Goal: Book appointment/travel/reservation: Book appointment/travel/reservation

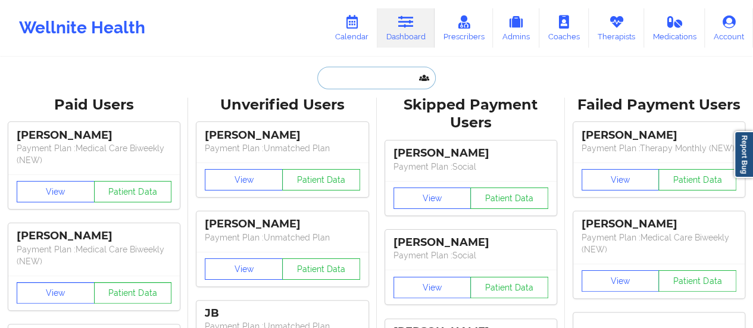
click at [361, 84] on input "text" at bounding box center [376, 78] width 118 height 23
paste input "[DOMAIN_NAME][EMAIL_ADDRESS][DOMAIN_NAME]"
type input "[DOMAIN_NAME][EMAIL_ADDRESS][DOMAIN_NAME]"
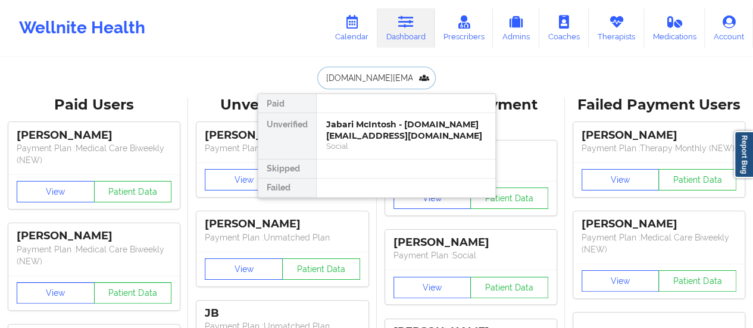
click at [360, 134] on div "Jabari McIntosh - [DOMAIN_NAME][EMAIL_ADDRESS][DOMAIN_NAME]" at bounding box center [406, 130] width 160 height 22
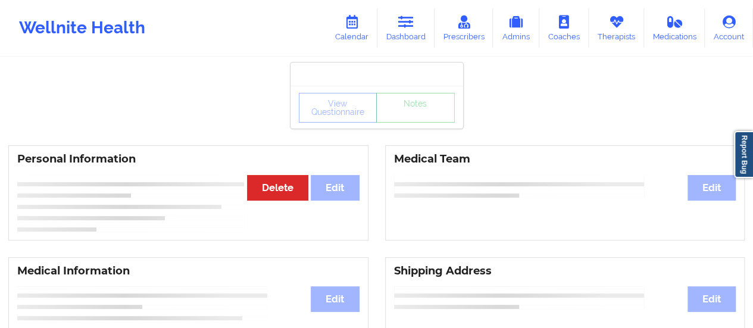
click at [197, 155] on h3 "Personal Information" at bounding box center [188, 159] width 342 height 14
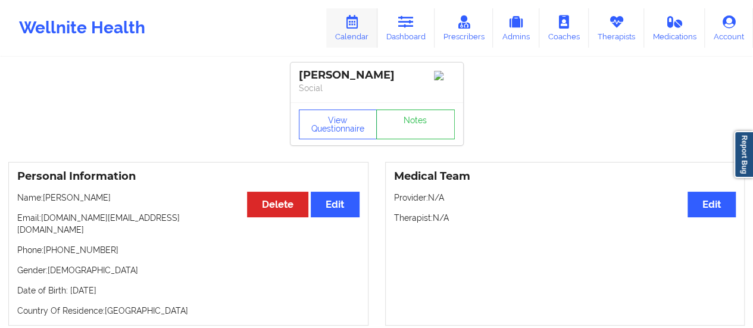
click at [361, 36] on link "Calendar" at bounding box center [351, 27] width 51 height 39
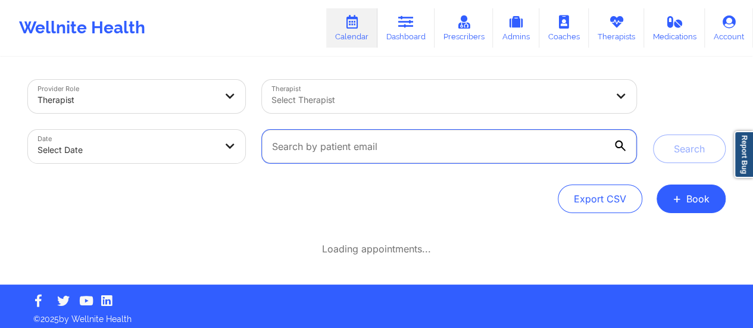
click at [434, 151] on input "text" at bounding box center [449, 146] width 374 height 33
paste input "[DOMAIN_NAME][EMAIL_ADDRESS][DOMAIN_NAME]"
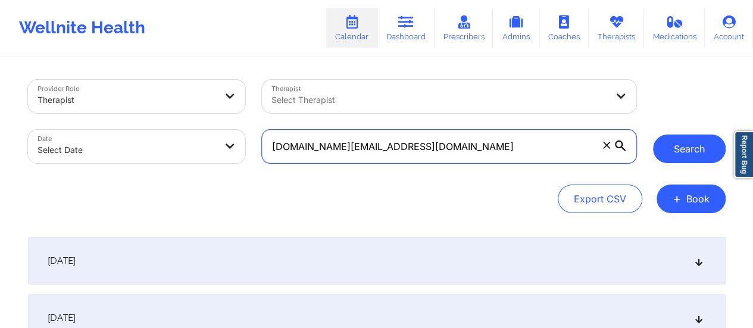
type input "[DOMAIN_NAME][EMAIL_ADDRESS][DOMAIN_NAME]"
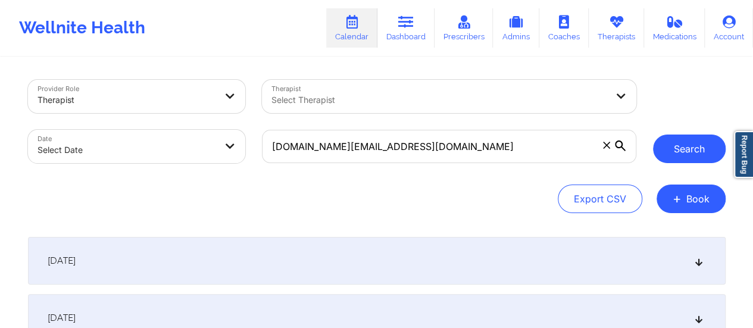
click at [692, 158] on button "Search" at bounding box center [689, 149] width 73 height 29
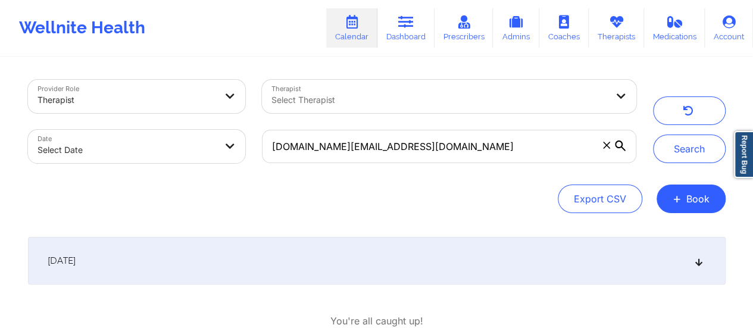
click at [426, 278] on div "[DATE]" at bounding box center [377, 261] width 698 height 48
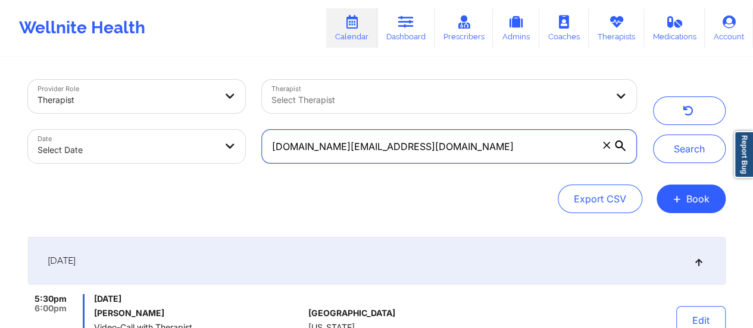
click at [529, 149] on input "[DOMAIN_NAME][EMAIL_ADDRESS][DOMAIN_NAME]" at bounding box center [449, 146] width 374 height 33
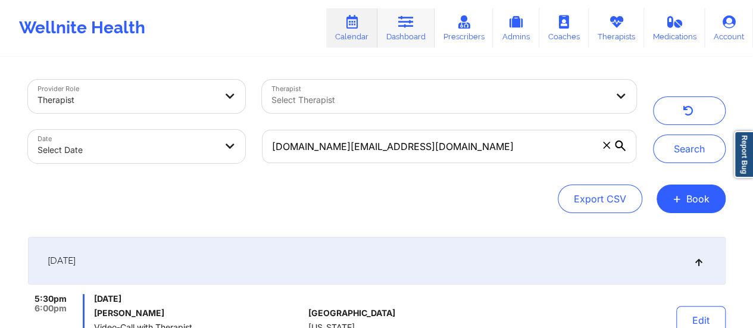
click at [416, 14] on link "Dashboard" at bounding box center [406, 27] width 57 height 39
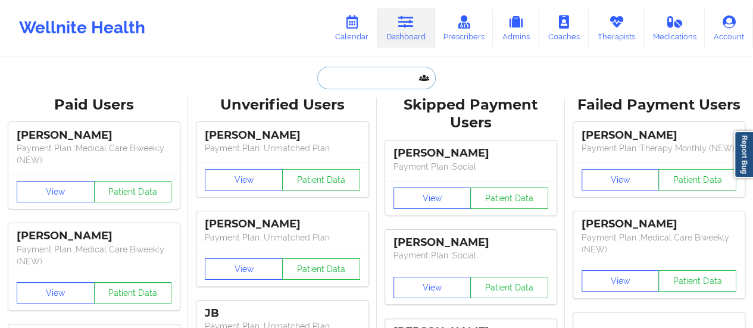
click at [368, 75] on input "text" at bounding box center [376, 78] width 118 height 23
paste input "[DOMAIN_NAME][EMAIL_ADDRESS][DOMAIN_NAME]"
type input "[DOMAIN_NAME][EMAIL_ADDRESS][DOMAIN_NAME]"
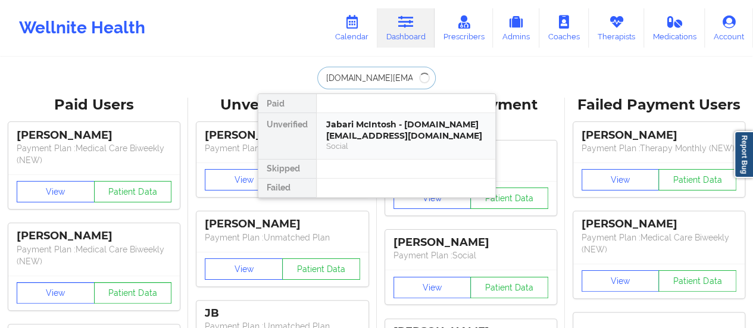
click at [384, 142] on div "Social" at bounding box center [406, 146] width 160 height 10
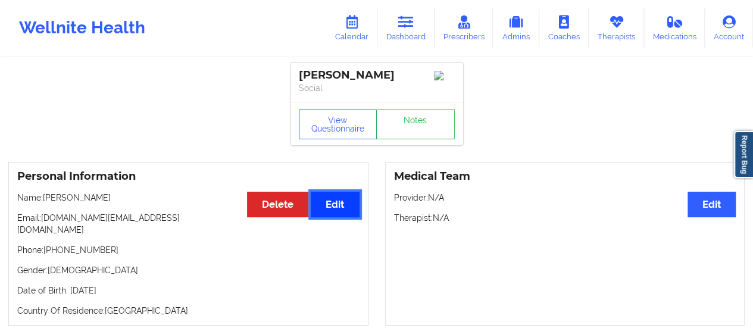
click at [337, 217] on button "Edit" at bounding box center [335, 205] width 48 height 26
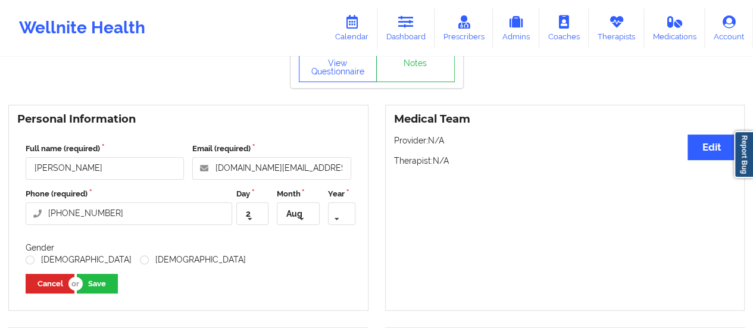
scroll to position [58, 0]
click at [262, 216] on input "text" at bounding box center [253, 213] width 30 height 21
type input "10"
click at [301, 216] on icon at bounding box center [302, 219] width 18 height 22
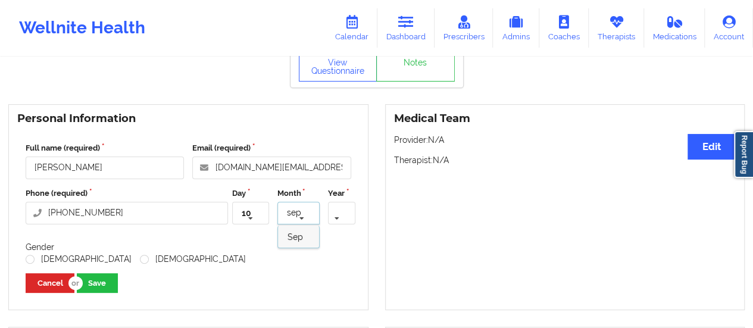
type input "sep"
click at [303, 247] on div "Sep" at bounding box center [298, 237] width 41 height 22
click at [337, 214] on icon at bounding box center [337, 219] width 18 height 22
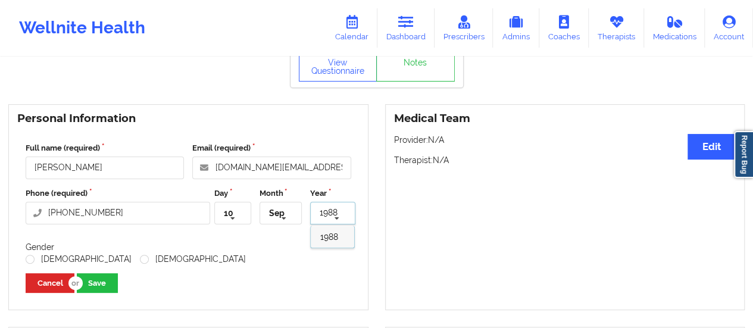
type input "1988"
click at [331, 241] on span "1988" at bounding box center [329, 237] width 18 height 10
click at [31, 258] on label "[DEMOGRAPHIC_DATA]" at bounding box center [79, 259] width 106 height 10
click at [31, 258] on input "[DEMOGRAPHIC_DATA]" at bounding box center [31, 259] width 10 height 10
radio input "true"
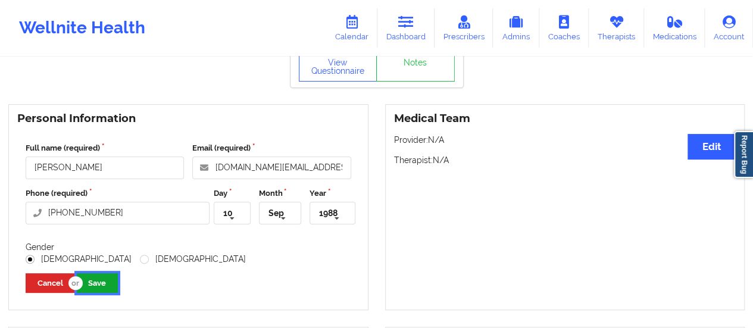
click at [96, 289] on button "Save" at bounding box center [97, 283] width 41 height 20
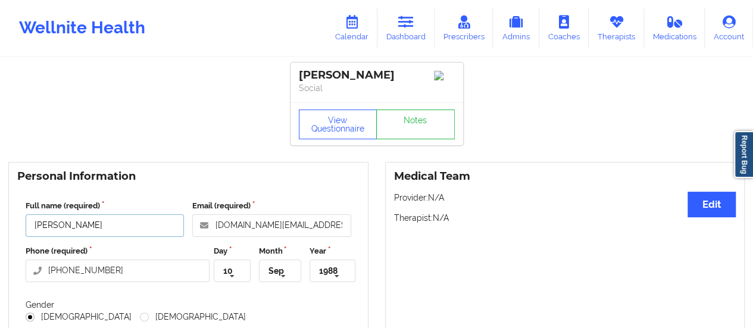
click at [99, 229] on input "[PERSON_NAME]" at bounding box center [105, 225] width 158 height 23
click at [623, 43] on link "Therapists" at bounding box center [616, 27] width 55 height 39
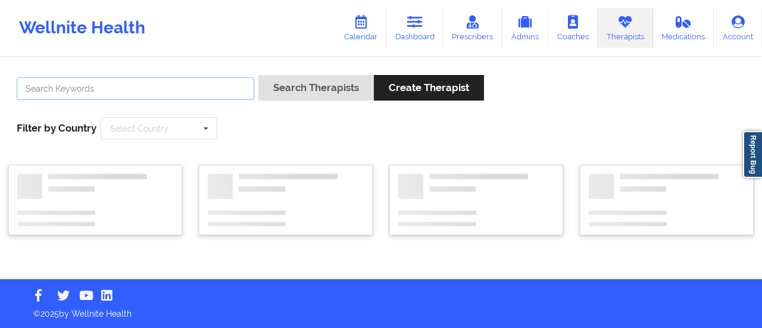
click at [244, 98] on input "text" at bounding box center [136, 88] width 238 height 23
paste input "[PERSON_NAME]"
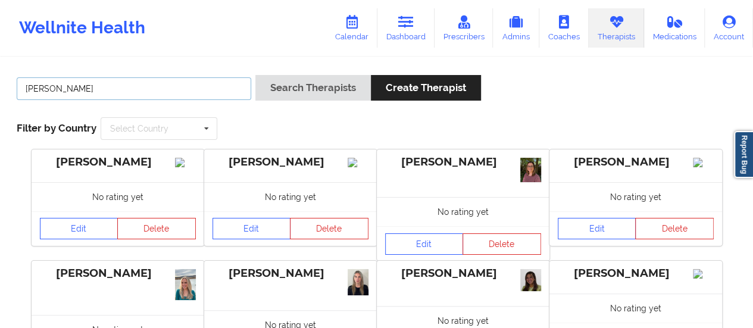
type input "[PERSON_NAME]"
click at [256, 75] on button "Search Therapists" at bounding box center [314, 88] width 116 height 26
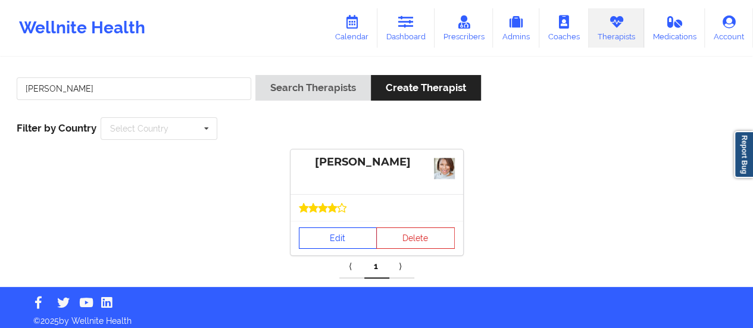
click at [343, 230] on link "Edit" at bounding box center [338, 238] width 79 height 21
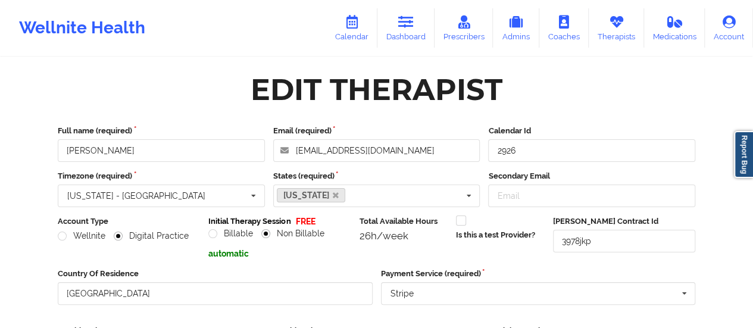
scroll to position [214, 0]
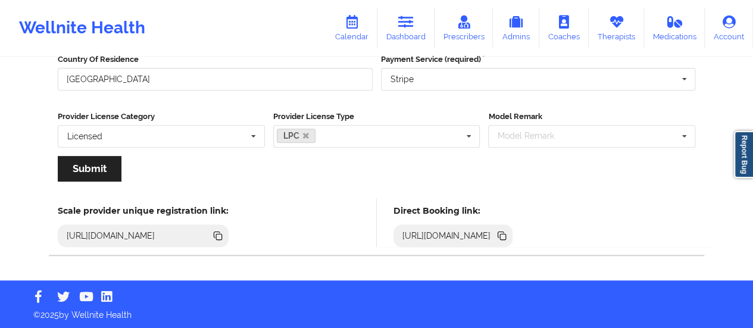
click at [509, 238] on icon at bounding box center [502, 235] width 13 height 13
click at [509, 239] on icon at bounding box center [502, 235] width 13 height 13
click at [409, 39] on link "Dashboard" at bounding box center [406, 27] width 57 height 39
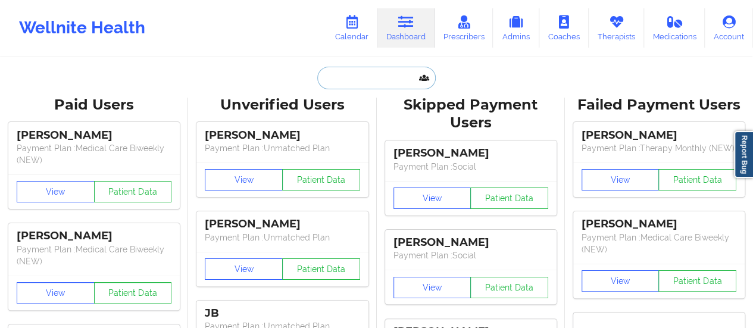
click at [371, 77] on input "text" at bounding box center [376, 78] width 118 height 23
paste input "[EMAIL_ADDRESS][DOMAIN_NAME]"
type input "[EMAIL_ADDRESS][DOMAIN_NAME]"
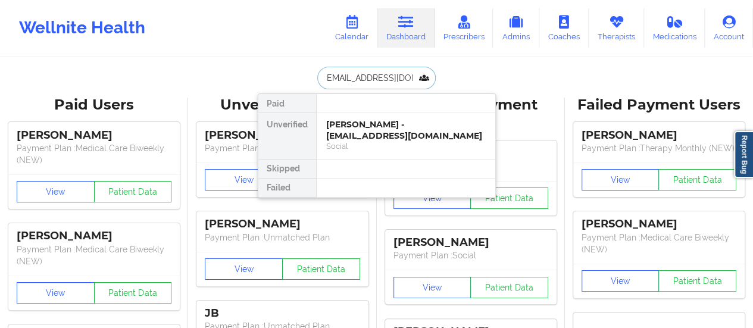
click at [363, 130] on div "[PERSON_NAME] - [EMAIL_ADDRESS][DOMAIN_NAME]" at bounding box center [406, 130] width 160 height 22
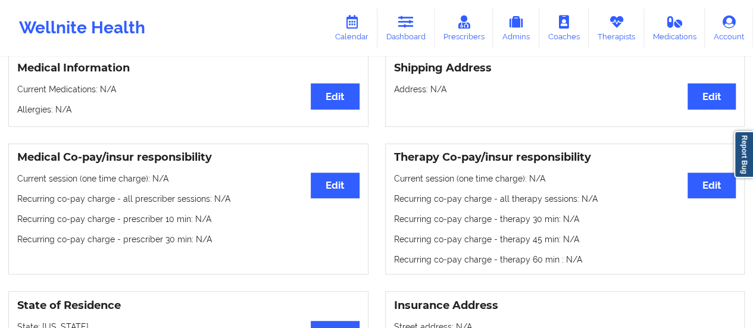
scroll to position [19, 0]
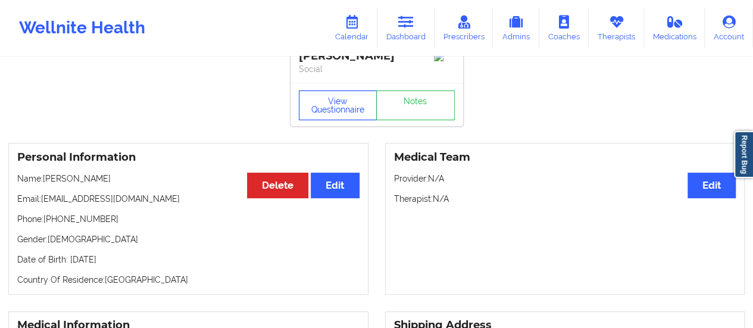
click at [339, 104] on button "View Questionnaire" at bounding box center [338, 106] width 79 height 30
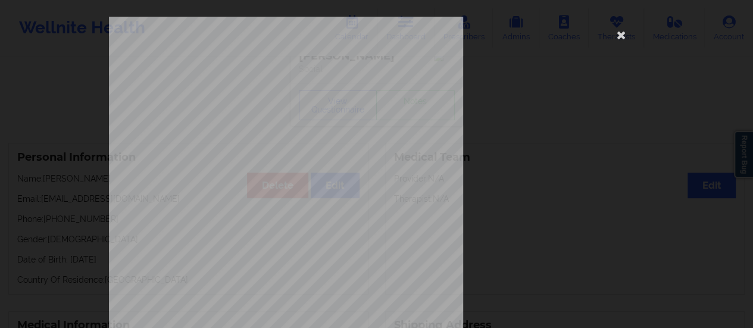
scroll to position [239, 0]
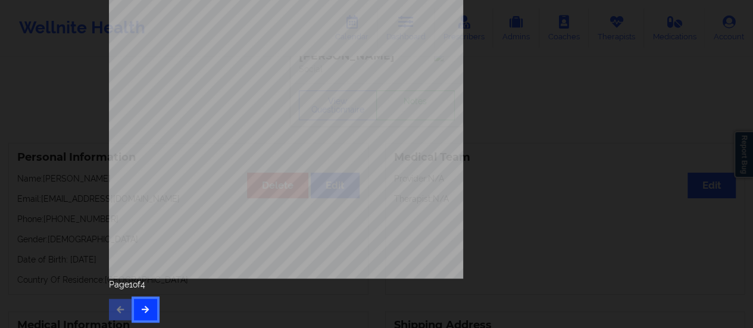
click at [150, 309] on button "button" at bounding box center [145, 309] width 23 height 21
click at [142, 302] on button "button" at bounding box center [145, 309] width 23 height 21
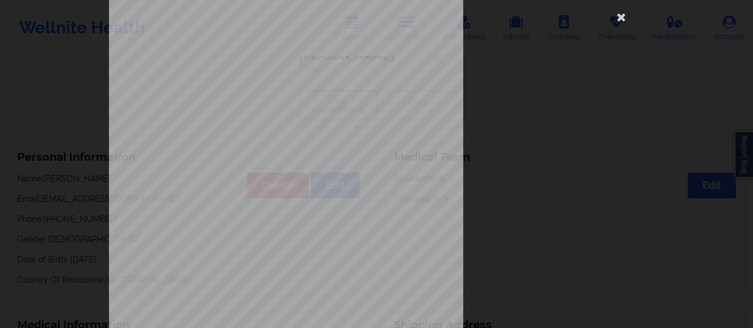
scroll to position [0, 0]
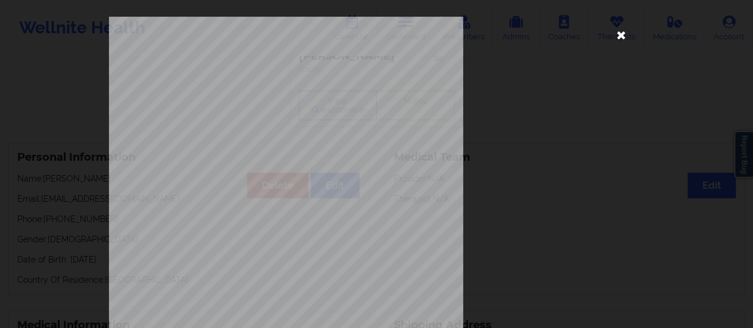
click at [619, 32] on icon at bounding box center [621, 34] width 19 height 19
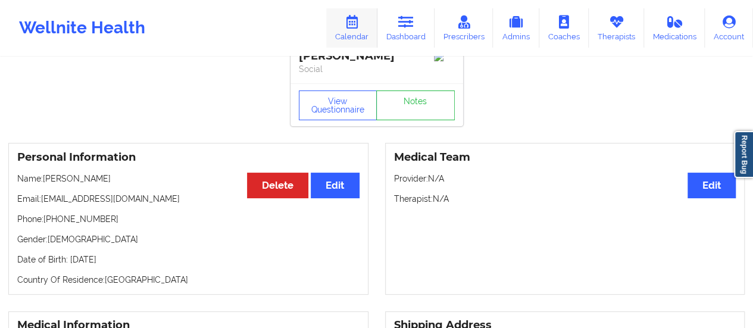
click at [354, 34] on link "Calendar" at bounding box center [351, 27] width 51 height 39
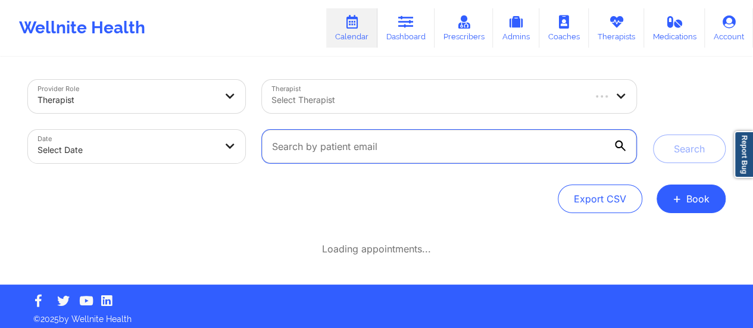
click at [347, 148] on input "text" at bounding box center [449, 146] width 374 height 33
paste input "[EMAIL_ADDRESS][DOMAIN_NAME]"
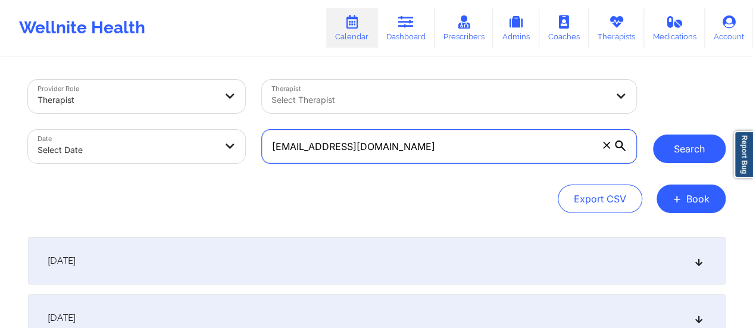
type input "[EMAIL_ADDRESS][DOMAIN_NAME]"
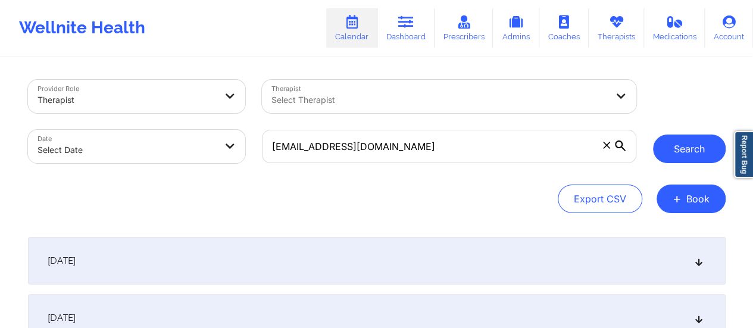
click at [679, 154] on button "Search" at bounding box center [689, 149] width 73 height 29
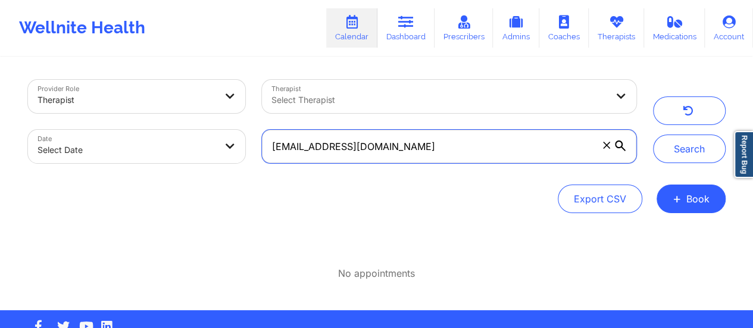
click at [407, 152] on input "[EMAIL_ADDRESS][DOMAIN_NAME]" at bounding box center [449, 146] width 374 height 33
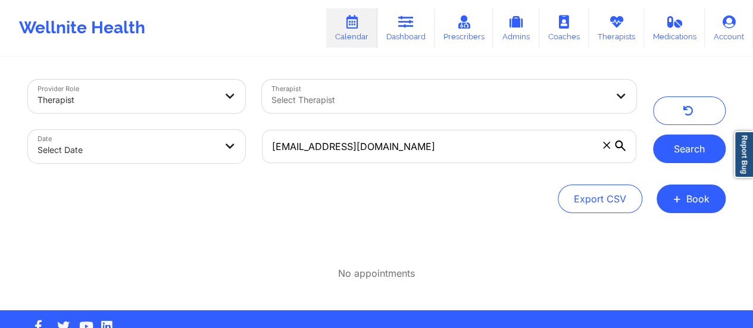
click at [683, 151] on button "Search" at bounding box center [689, 149] width 73 height 29
click at [401, 26] on icon at bounding box center [405, 21] width 15 height 13
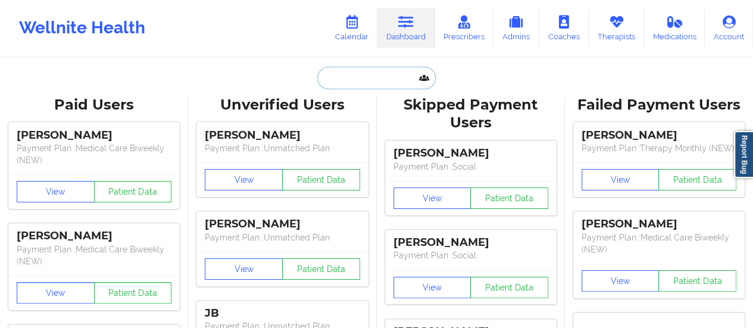
click at [370, 79] on input "text" at bounding box center [376, 78] width 118 height 23
paste input "[PERSON_NAME]"
type input "[PERSON_NAME]"
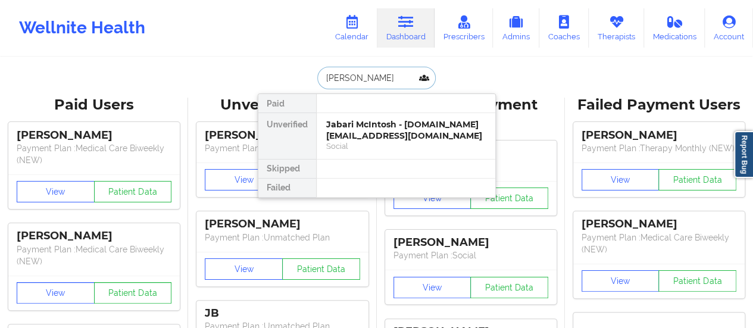
click at [350, 141] on div "Social" at bounding box center [406, 146] width 160 height 10
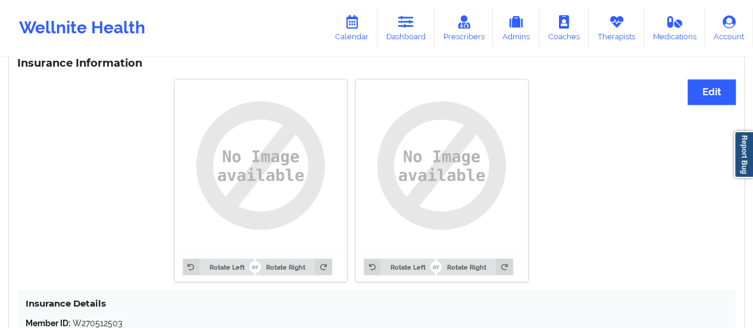
scroll to position [1052, 0]
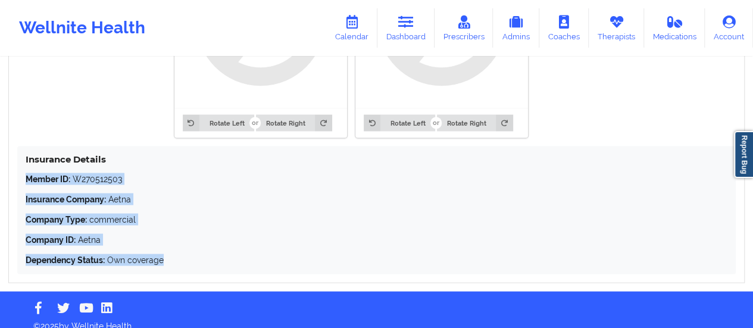
drag, startPoint x: 167, startPoint y: 248, endPoint x: 7, endPoint y: 166, distance: 179.3
click at [7, 166] on div "Insurance Information Edit Rotate Left Rotate Right Rotate Left Rotate Right In…" at bounding box center [376, 94] width 753 height 378
copy div "Member ID: W270512503 Insurance Company: Aetna Company Type: commercial Company…"
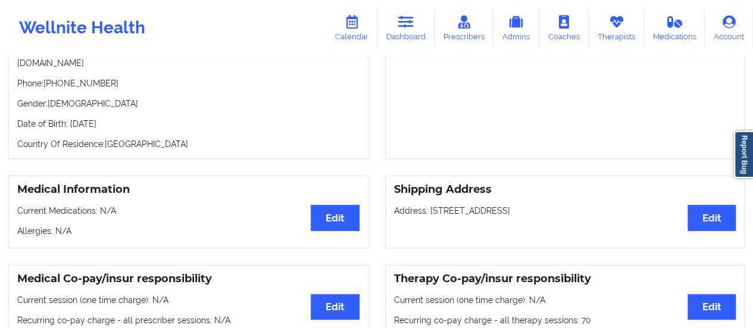
scroll to position [0, 0]
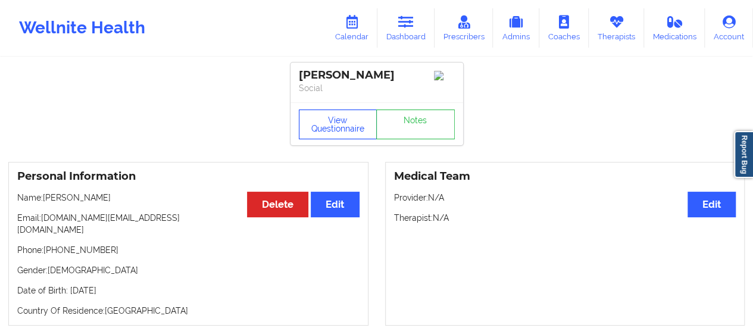
click at [315, 137] on button "View Questionnaire" at bounding box center [338, 125] width 79 height 30
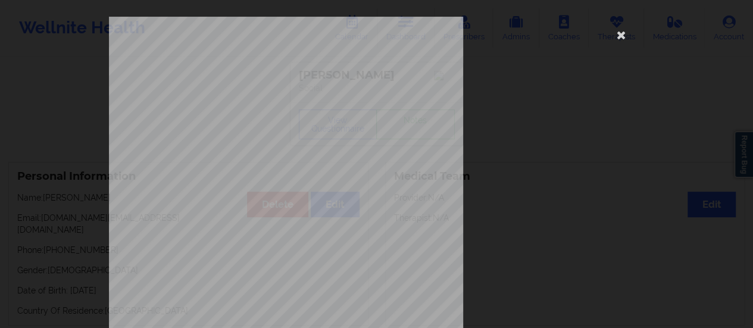
scroll to position [239, 0]
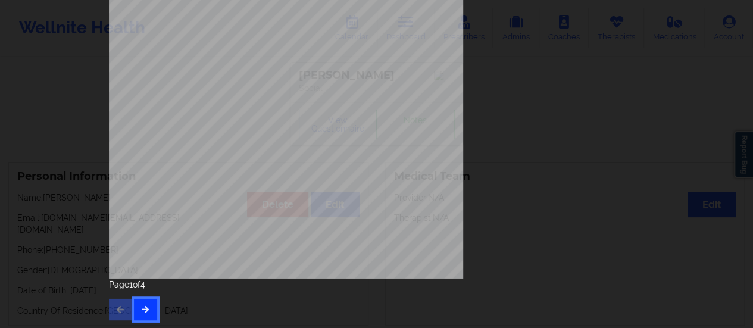
click at [141, 306] on icon "button" at bounding box center [146, 309] width 10 height 7
click at [144, 301] on button "button" at bounding box center [145, 309] width 23 height 21
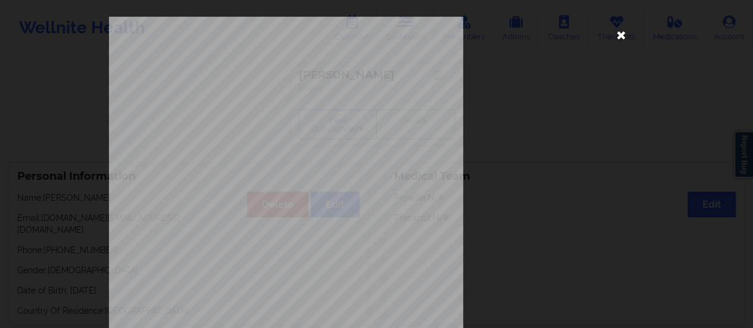
click at [615, 38] on icon at bounding box center [621, 34] width 19 height 19
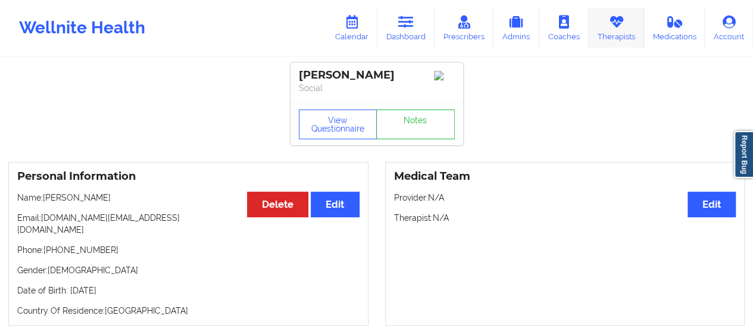
click at [610, 34] on link "Therapists" at bounding box center [616, 27] width 55 height 39
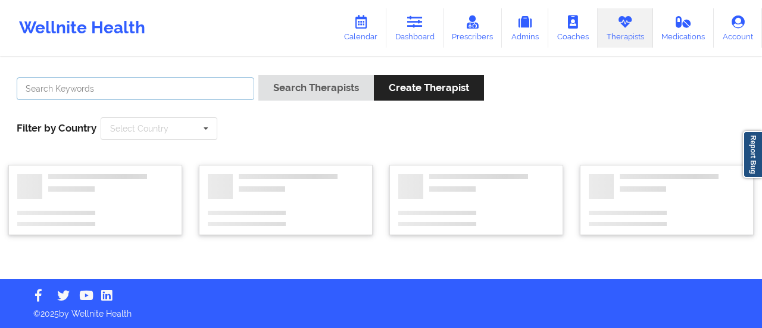
click at [147, 93] on input "text" at bounding box center [136, 88] width 238 height 23
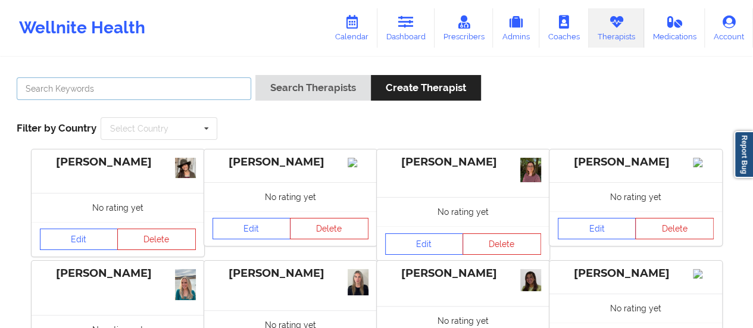
click at [177, 87] on input "text" at bounding box center [134, 88] width 235 height 23
paste input "Dashima Green"
type input "Dashima Green"
click at [256, 75] on button "Search Therapists" at bounding box center [314, 88] width 116 height 26
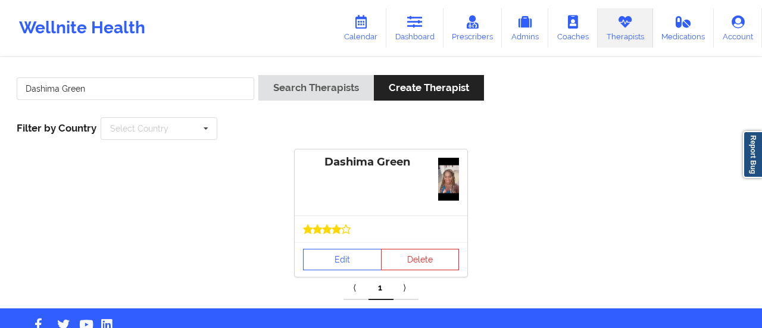
click at [341, 242] on div "Edit Delete" at bounding box center [381, 259] width 173 height 35
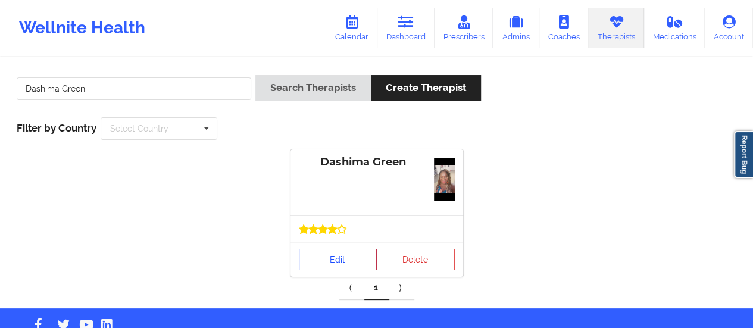
click at [331, 260] on link "Edit" at bounding box center [338, 259] width 79 height 21
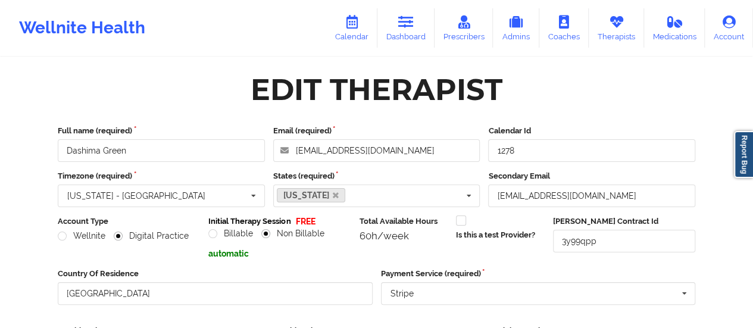
scroll to position [214, 0]
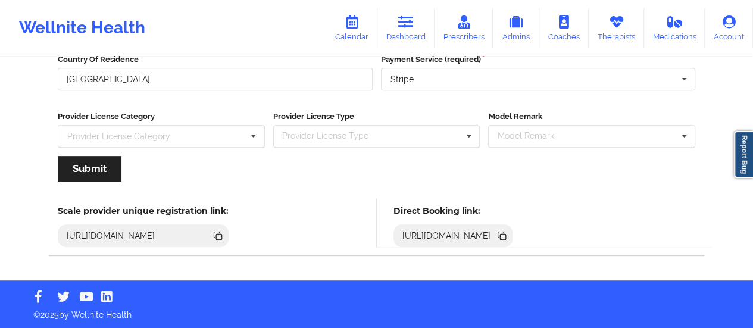
click at [504, 232] on icon at bounding box center [502, 235] width 6 height 6
click at [351, 31] on link "Calendar" at bounding box center [351, 27] width 51 height 39
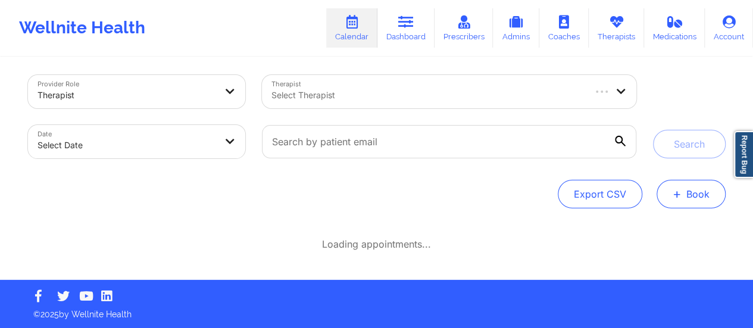
click at [696, 196] on button "+ Book" at bounding box center [691, 194] width 69 height 29
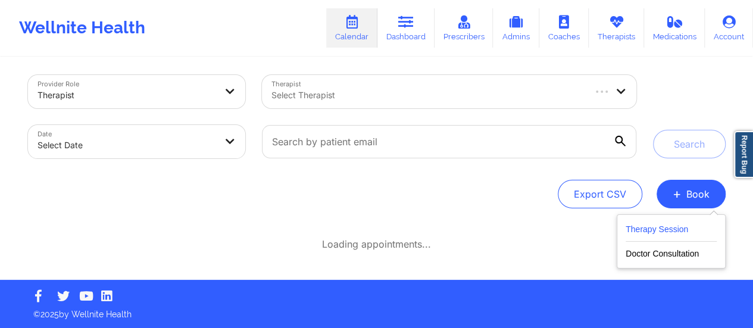
click at [648, 233] on button "Therapy Session" at bounding box center [671, 232] width 91 height 20
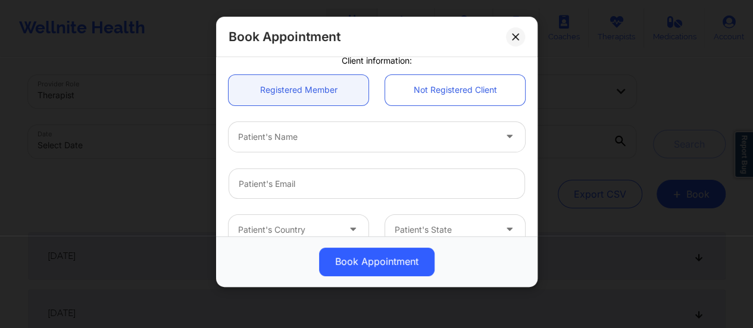
scroll to position [0, 0]
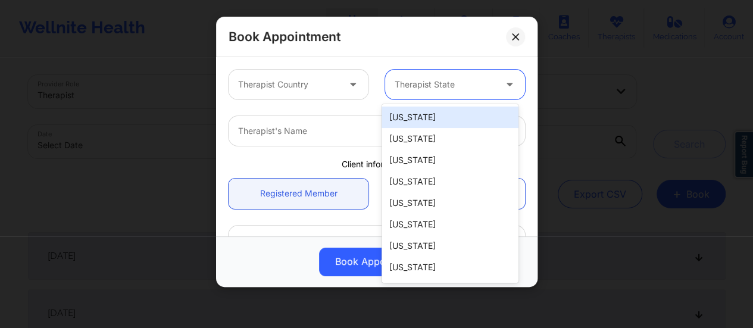
click at [425, 79] on div at bounding box center [445, 84] width 101 height 14
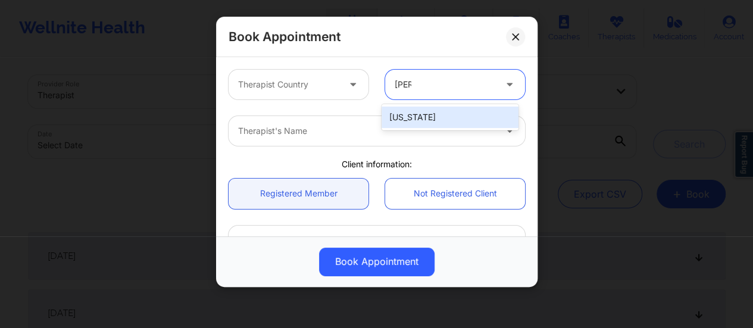
type input "Flori"
click at [438, 109] on div "[US_STATE]" at bounding box center [450, 117] width 137 height 21
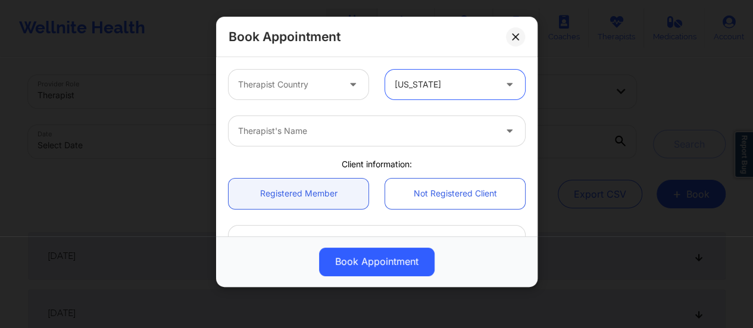
scroll to position [337, 0]
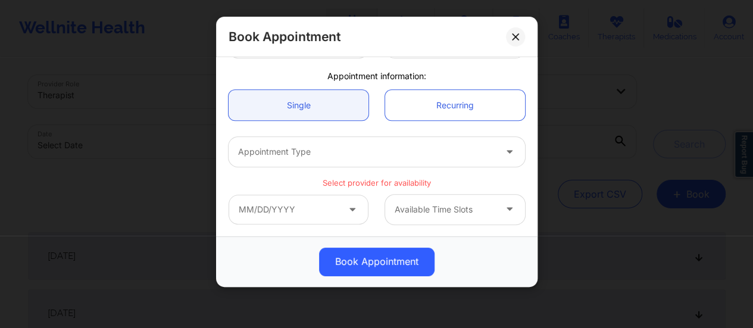
click at [473, 208] on div at bounding box center [445, 210] width 101 height 14
click at [326, 214] on input "text" at bounding box center [299, 210] width 140 height 30
click at [467, 42] on div "Book Appointment" at bounding box center [377, 37] width 322 height 41
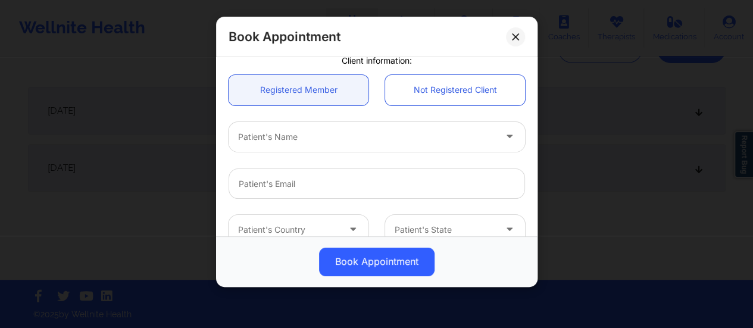
scroll to position [0, 0]
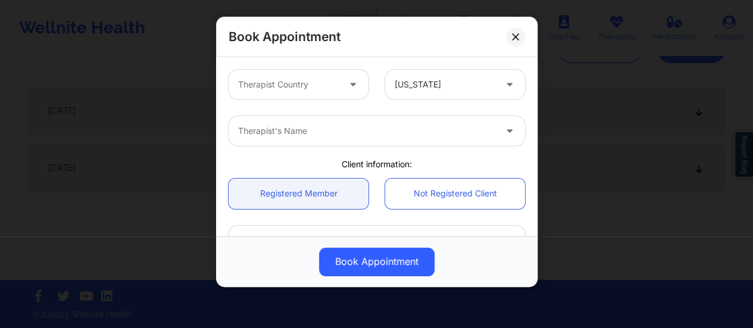
click at [316, 92] on div "Therapist Country" at bounding box center [284, 85] width 111 height 30
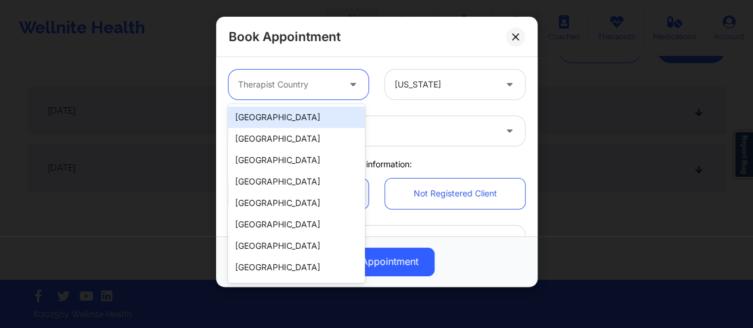
click at [280, 117] on div "[GEOGRAPHIC_DATA]" at bounding box center [296, 117] width 137 height 21
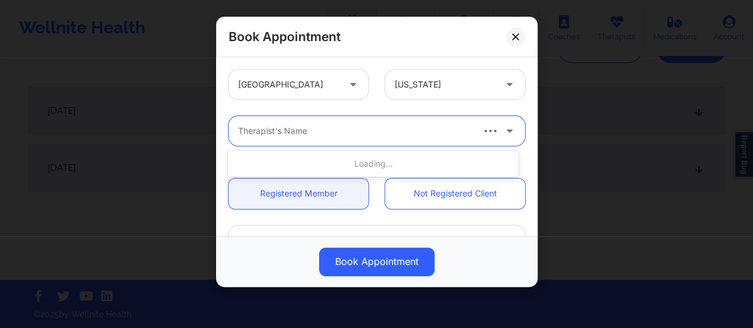
click at [319, 129] on div at bounding box center [354, 131] width 233 height 14
type input "[US_STATE][PERSON_NAME]"
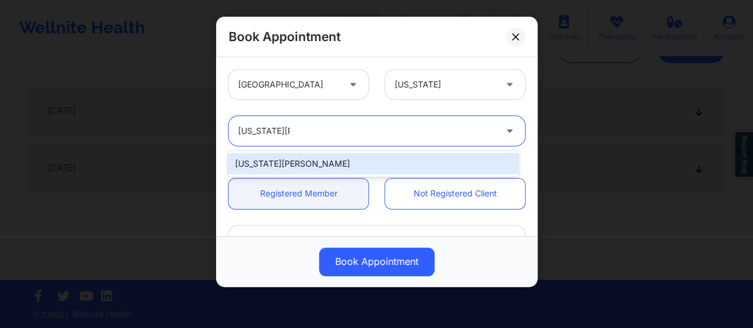
click at [351, 154] on div "[US_STATE][PERSON_NAME]" at bounding box center [373, 163] width 291 height 21
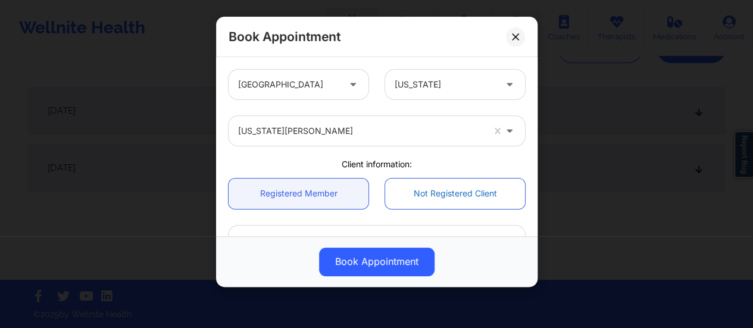
click at [461, 189] on link "Not Registered Client" at bounding box center [455, 194] width 140 height 30
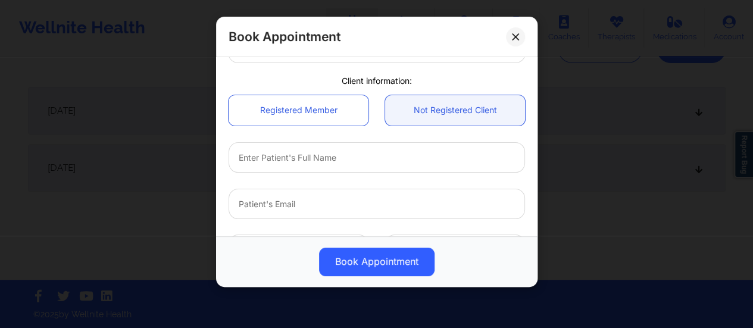
scroll to position [82, 0]
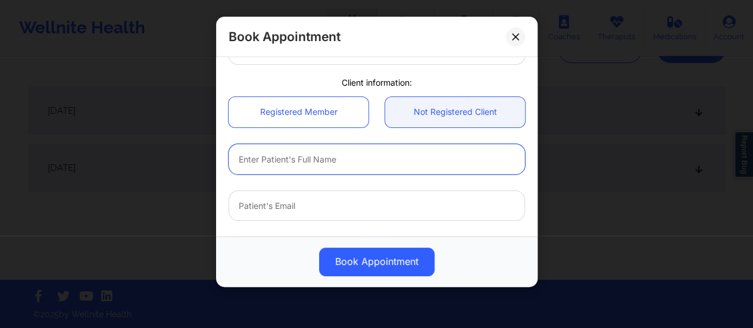
click at [314, 159] on input "text" at bounding box center [377, 159] width 297 height 30
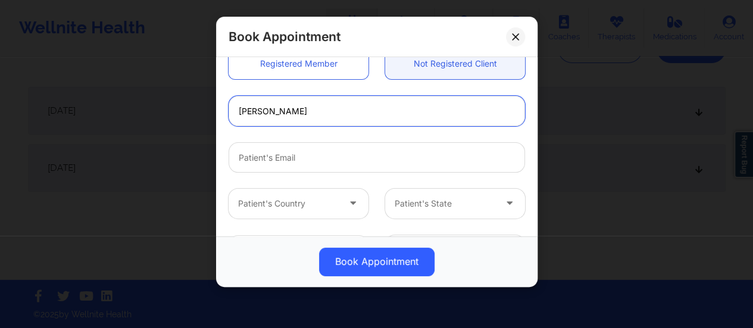
scroll to position [131, 0]
type input "[PERSON_NAME]"
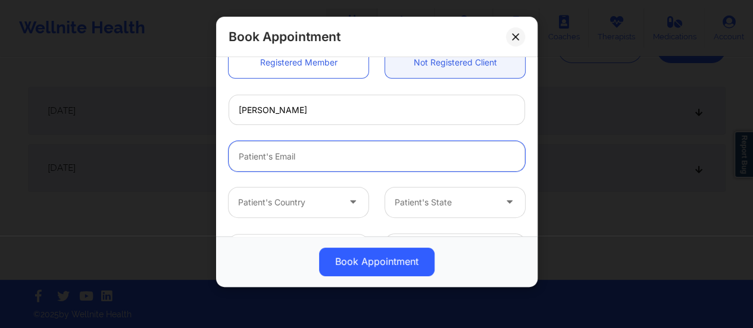
click at [310, 157] on input "email" at bounding box center [377, 156] width 297 height 30
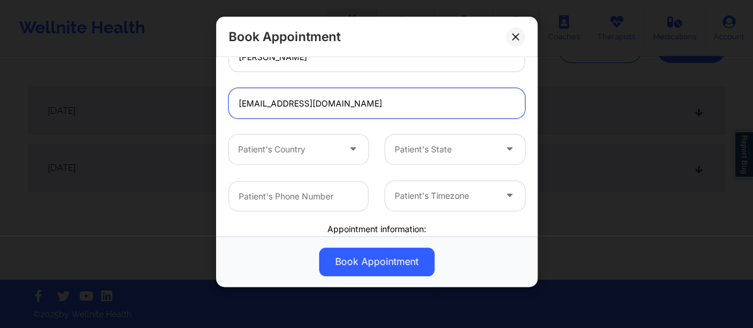
scroll to position [185, 0]
type input "[EMAIL_ADDRESS][DOMAIN_NAME]"
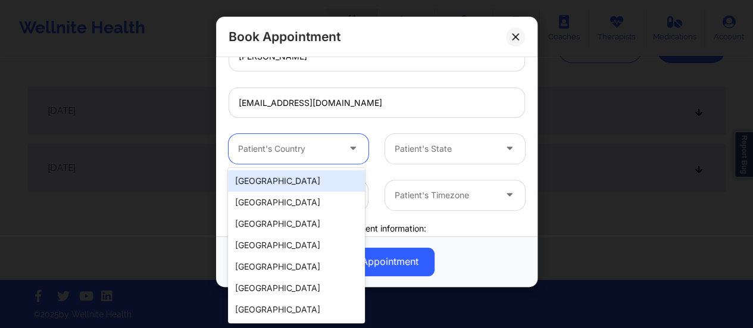
click at [341, 146] on div at bounding box center [354, 149] width 29 height 30
click at [278, 179] on div "[GEOGRAPHIC_DATA]" at bounding box center [296, 180] width 137 height 21
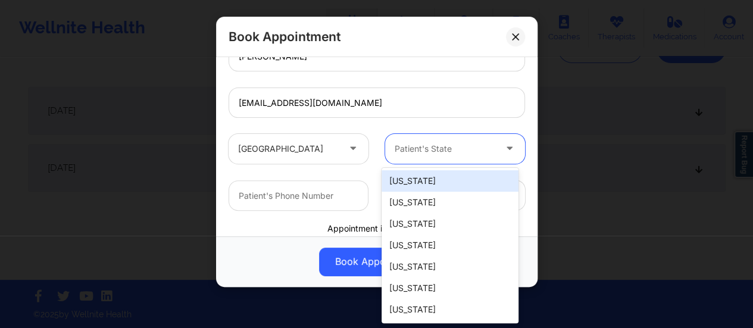
click at [447, 155] on div at bounding box center [445, 149] width 101 height 14
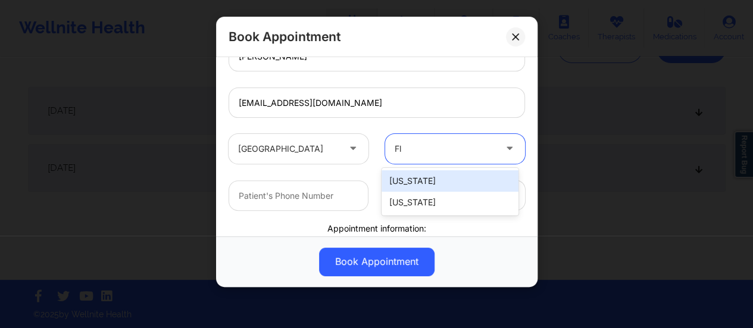
type input "Flo"
click at [440, 183] on div "[US_STATE]" at bounding box center [450, 180] width 137 height 21
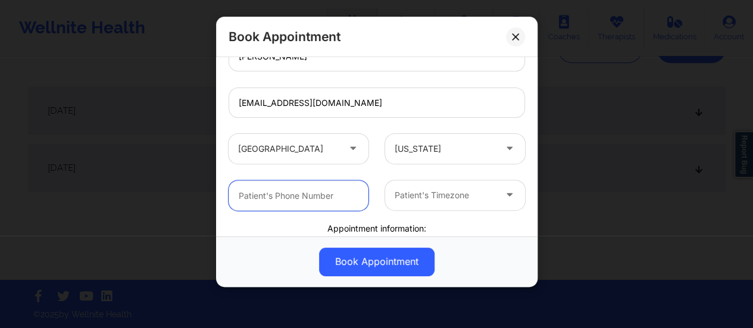
click at [330, 189] on input "text" at bounding box center [299, 195] width 140 height 30
type input "797800998988"
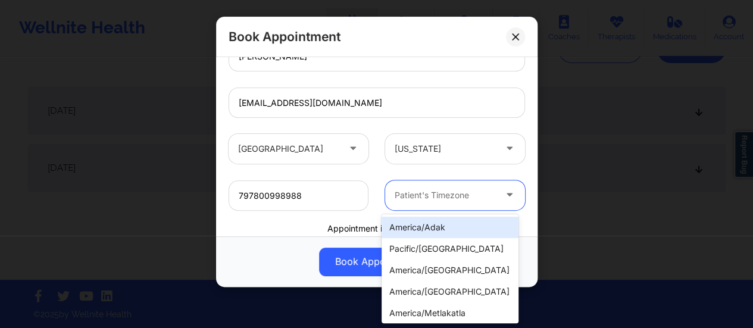
click at [432, 185] on div "Patient's Timezone" at bounding box center [440, 195] width 111 height 30
type input "New"
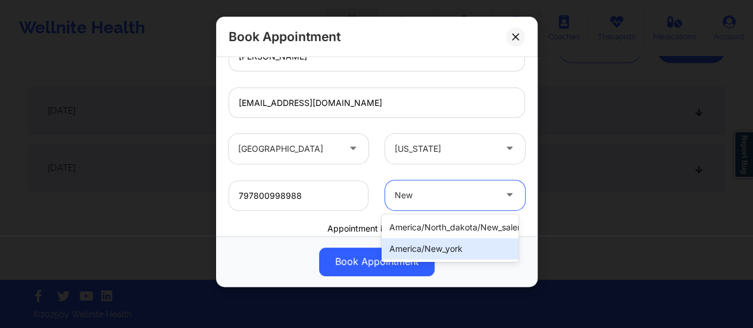
click at [475, 249] on div "america/new_york" at bounding box center [450, 248] width 137 height 21
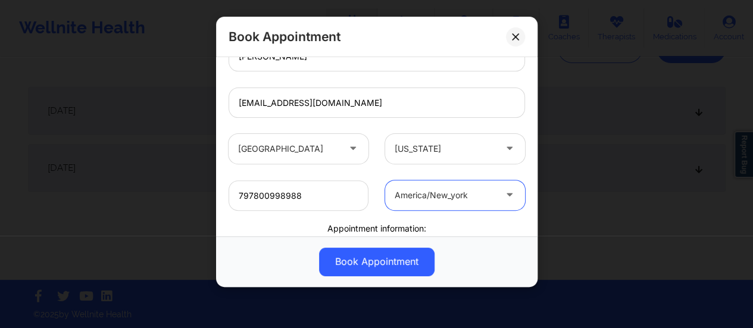
scroll to position [326, 0]
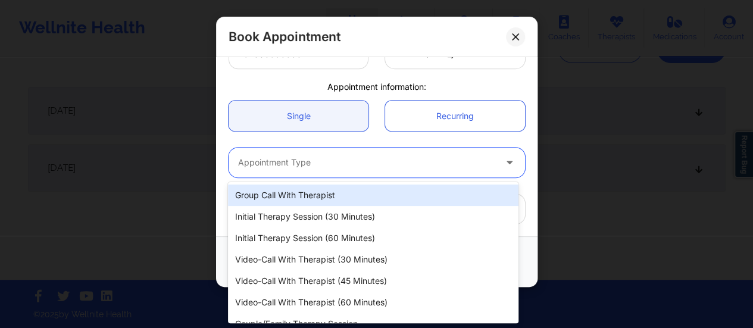
click at [332, 156] on div at bounding box center [366, 162] width 257 height 14
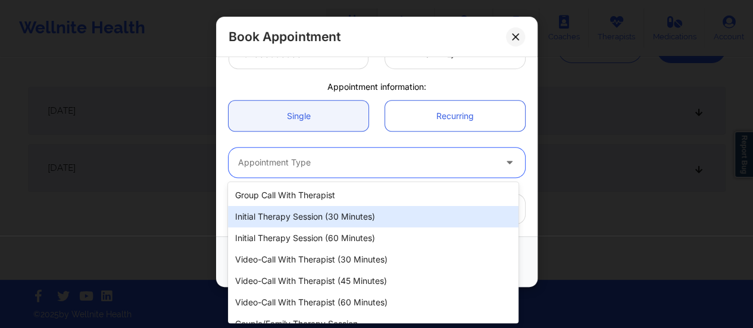
click at [331, 219] on div "Initial Therapy Session (30 minutes)" at bounding box center [373, 216] width 291 height 21
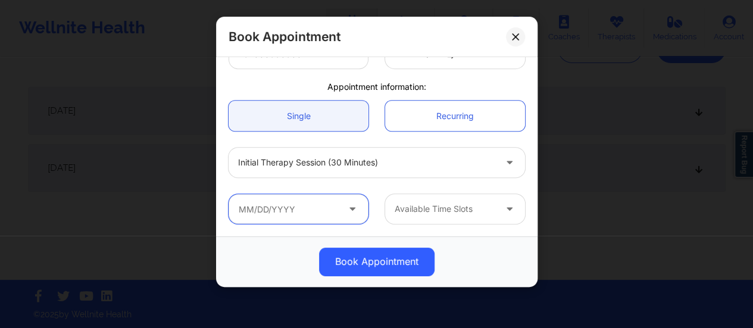
click at [291, 206] on input "text" at bounding box center [299, 209] width 140 height 30
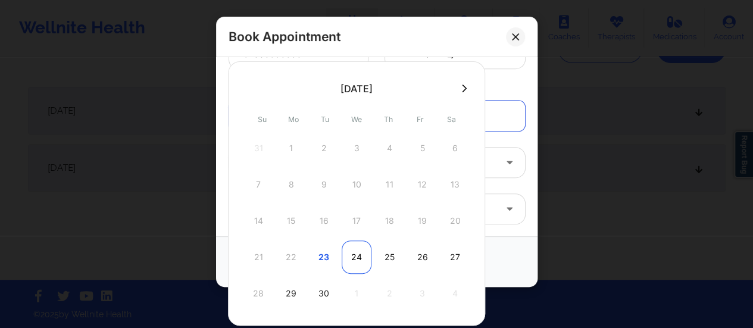
click at [355, 257] on div "24" at bounding box center [357, 257] width 30 height 33
type input "[DATE]"
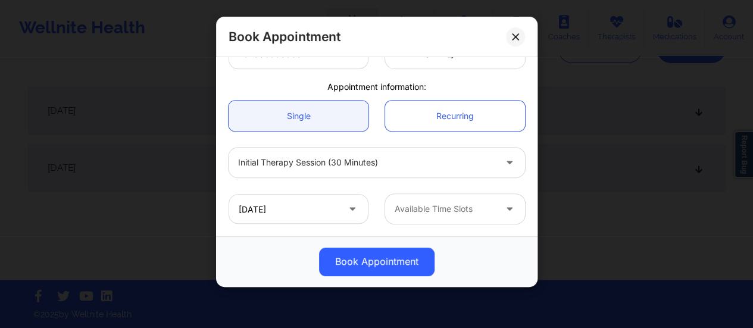
click at [468, 209] on div at bounding box center [445, 209] width 101 height 14
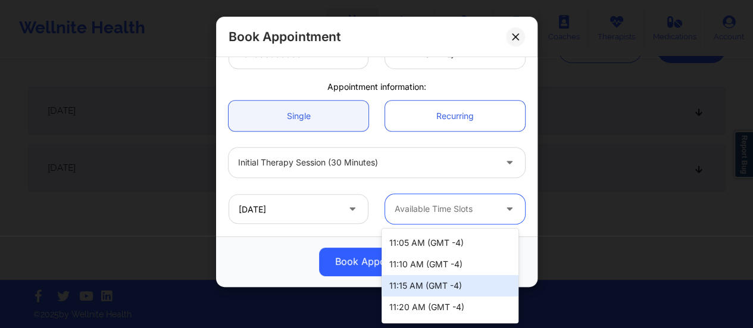
scroll to position [0, 0]
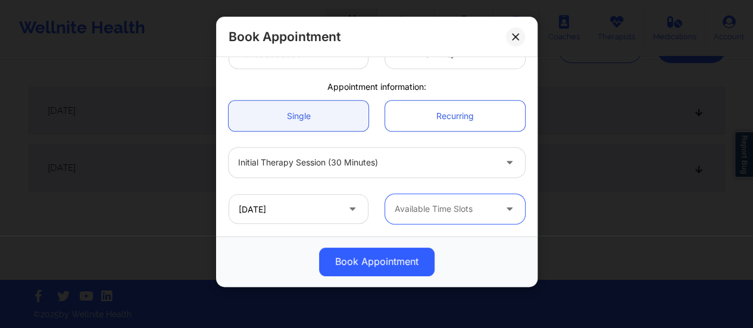
click at [452, 208] on div at bounding box center [445, 209] width 101 height 14
click at [521, 38] on button at bounding box center [515, 36] width 19 height 19
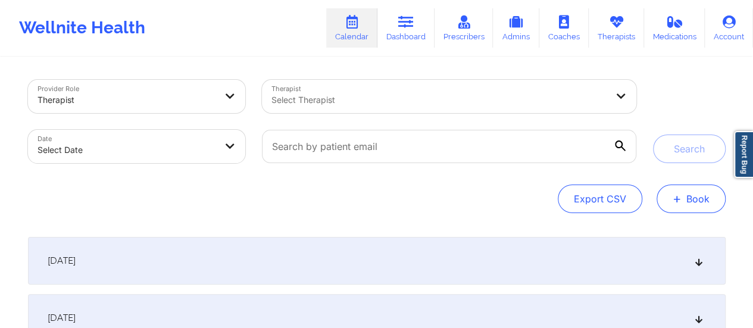
click at [679, 202] on span "+" at bounding box center [677, 198] width 9 height 7
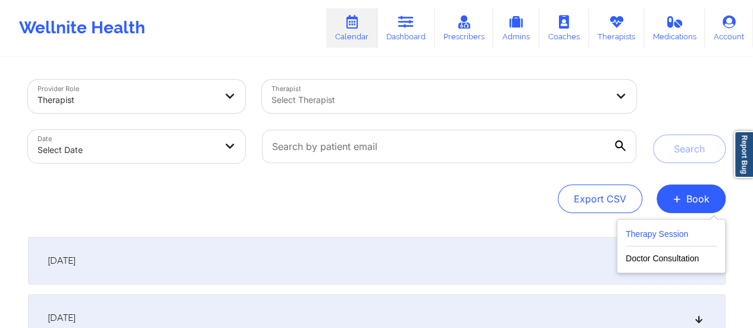
click at [651, 232] on button "Therapy Session" at bounding box center [671, 237] width 91 height 20
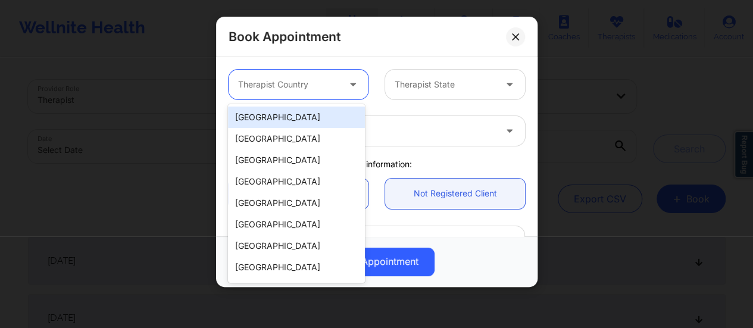
click at [320, 86] on div at bounding box center [288, 84] width 101 height 14
click at [309, 110] on div "[GEOGRAPHIC_DATA]" at bounding box center [296, 117] width 137 height 21
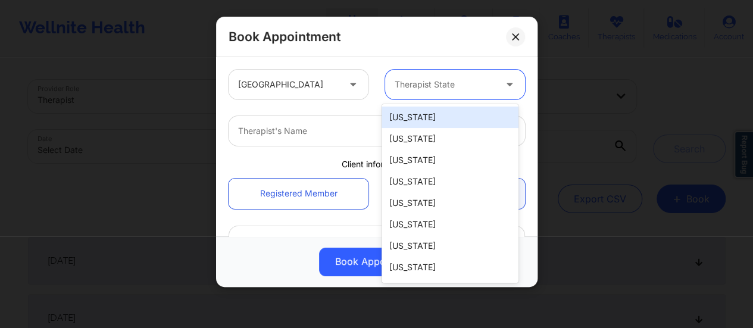
click at [447, 80] on div at bounding box center [445, 84] width 101 height 14
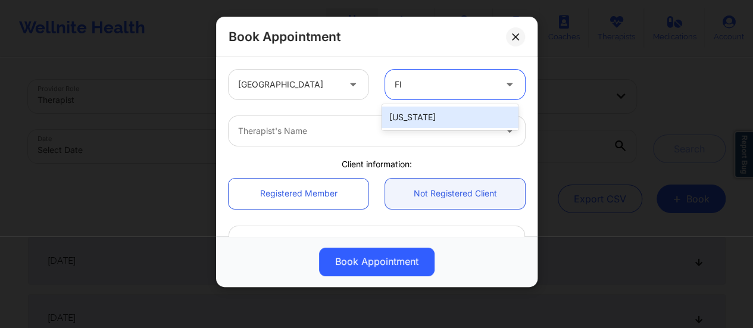
type input "Flo"
click at [439, 111] on div "[US_STATE]" at bounding box center [450, 117] width 137 height 21
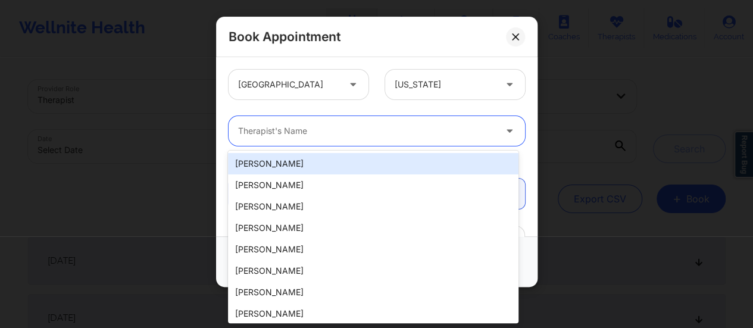
click at [347, 130] on div at bounding box center [366, 131] width 257 height 14
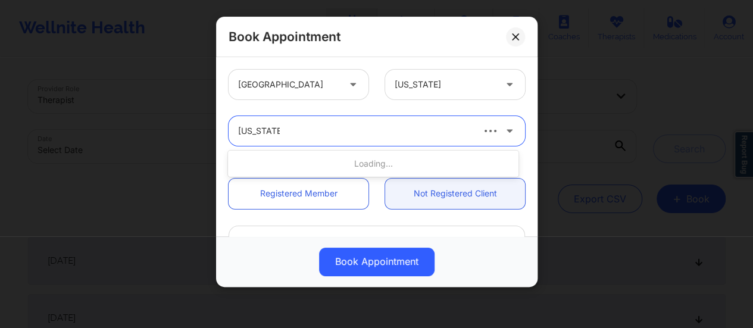
type input "[US_STATE][PERSON_NAME]"
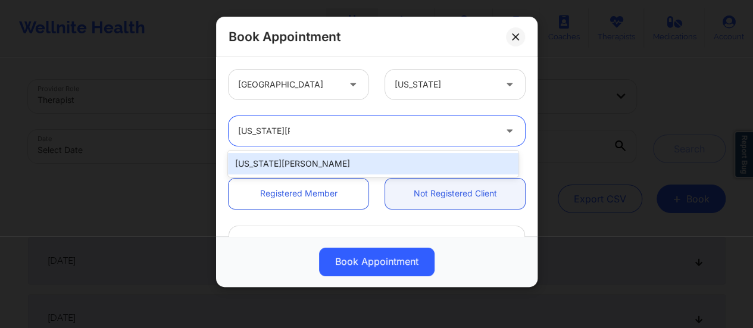
click at [362, 166] on div "[US_STATE][PERSON_NAME]" at bounding box center [373, 163] width 291 height 21
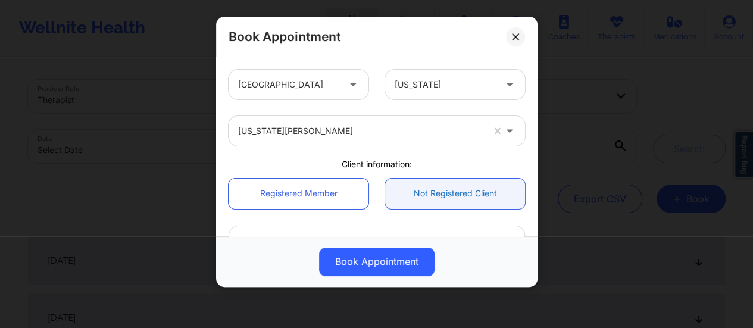
click at [420, 204] on link "Not Registered Client" at bounding box center [455, 194] width 140 height 30
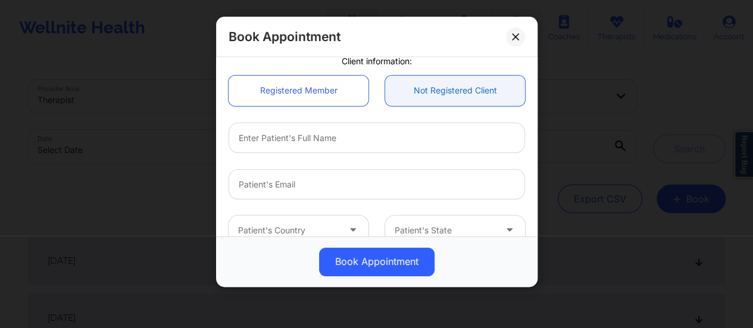
scroll to position [105, 0]
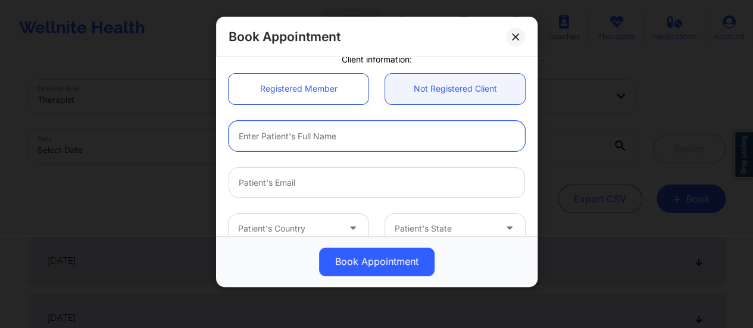
click at [328, 133] on input "text" at bounding box center [377, 136] width 297 height 30
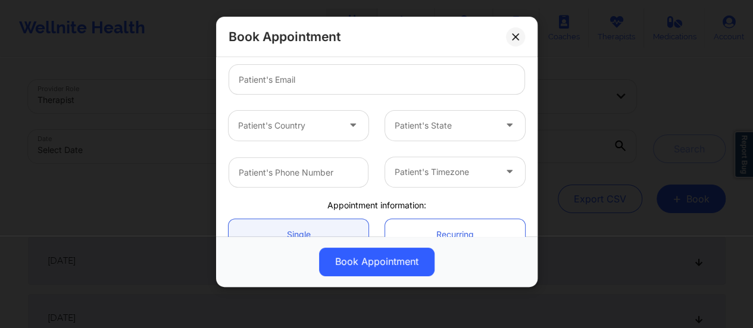
scroll to position [208, 0]
type input "[PERSON_NAME]"
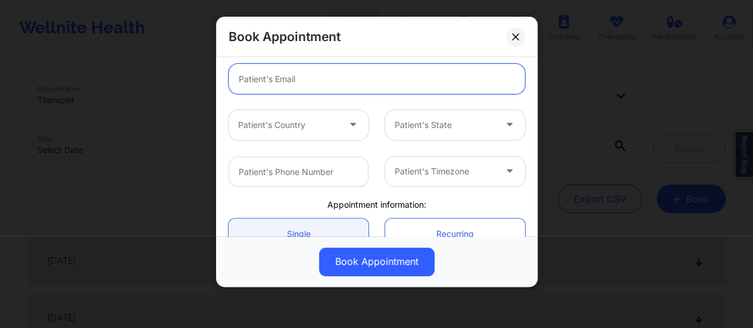
click at [282, 83] on input "email" at bounding box center [377, 79] width 297 height 30
type input "[EMAIL_ADDRESS][DOMAIN_NAME]"
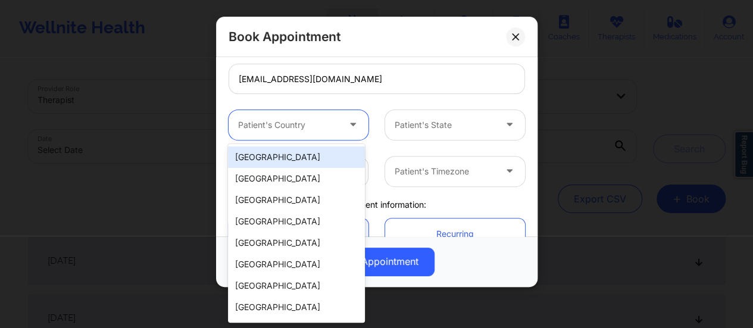
click at [306, 124] on div at bounding box center [288, 125] width 101 height 14
click at [282, 160] on div "[GEOGRAPHIC_DATA]" at bounding box center [296, 157] width 137 height 21
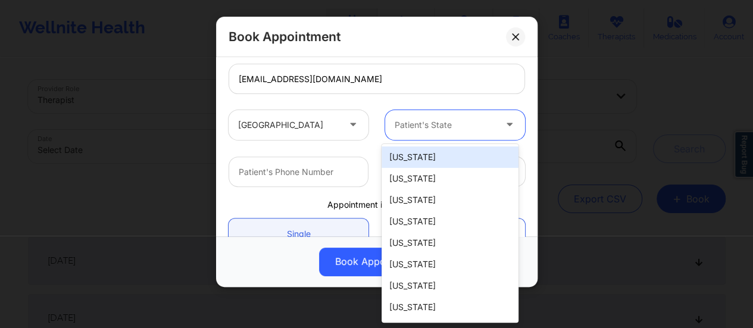
click at [415, 131] on div at bounding box center [445, 125] width 101 height 14
drag, startPoint x: 413, startPoint y: 153, endPoint x: 407, endPoint y: 124, distance: 29.2
click at [407, 124] on body "Wellnite Health Calendar Dashboard Prescribers Admins Coaches Therapists Medica…" at bounding box center [376, 164] width 753 height 328
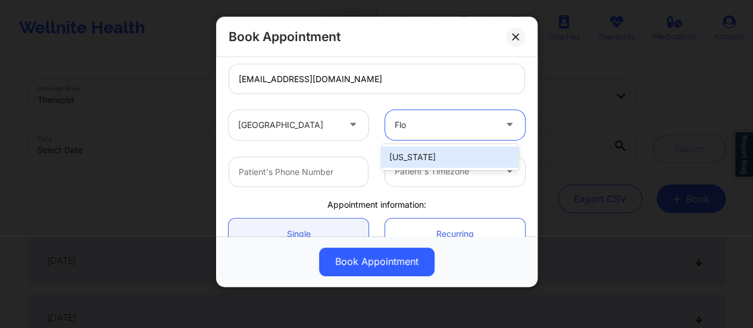
type input "[PERSON_NAME]"
click at [418, 149] on div "[US_STATE]" at bounding box center [450, 157] width 137 height 21
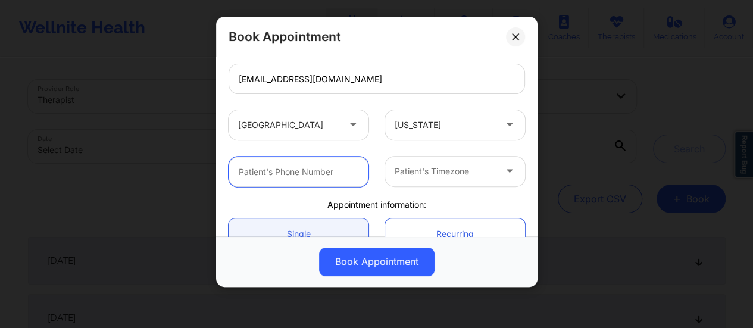
click at [332, 172] on input "text" at bounding box center [299, 172] width 140 height 30
type input "[PHONE_NUMBER]"
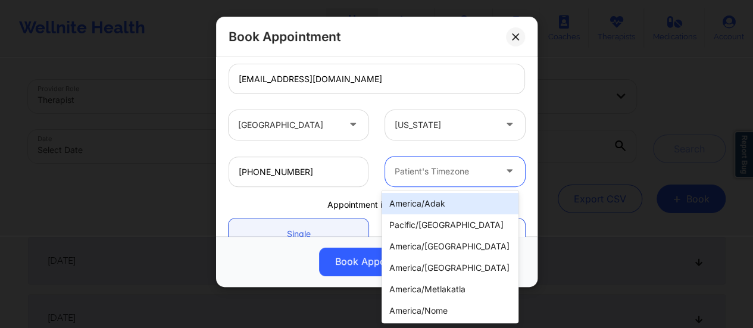
click at [437, 171] on div at bounding box center [445, 171] width 101 height 14
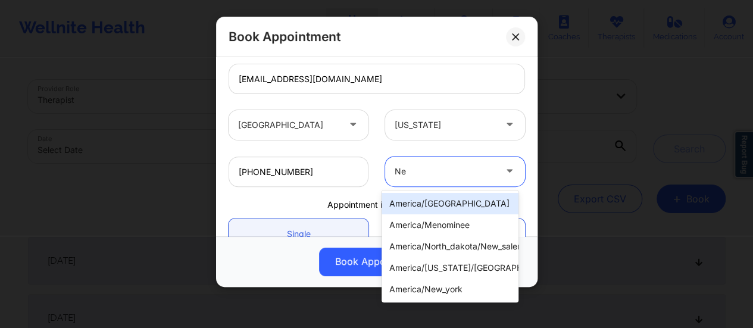
type input "New"
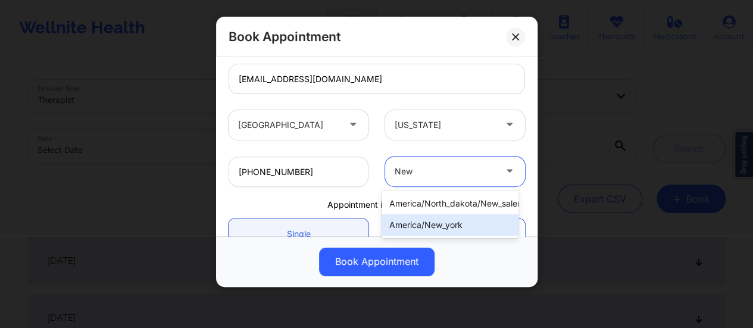
click at [451, 223] on div "america/new_york" at bounding box center [450, 224] width 137 height 21
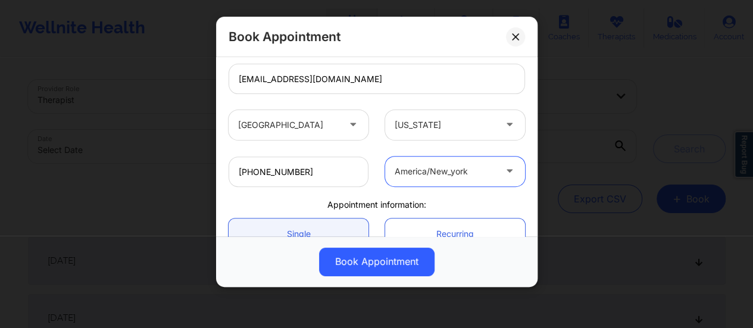
scroll to position [326, 0]
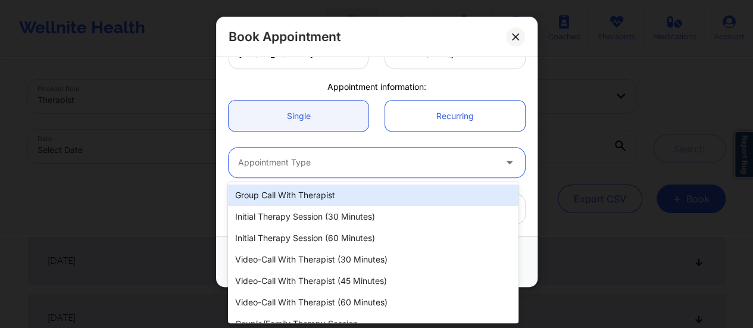
click at [373, 176] on div "Appointment Type" at bounding box center [363, 163] width 268 height 30
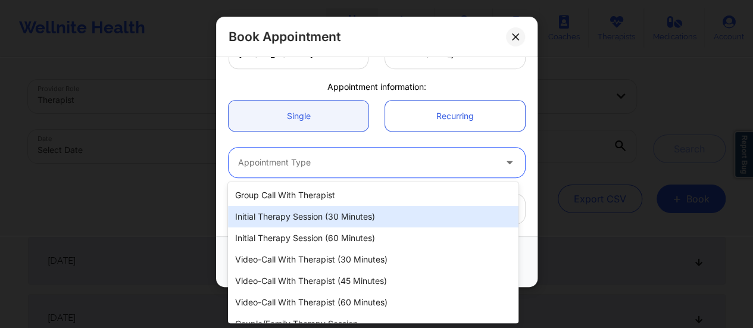
click at [345, 211] on div "Initial Therapy Session (30 minutes)" at bounding box center [373, 216] width 291 height 21
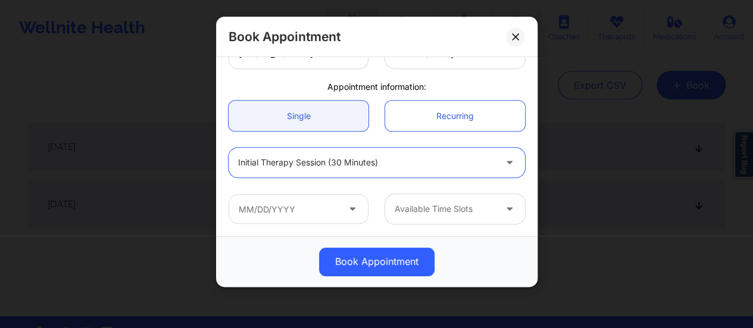
scroll to position [117, 0]
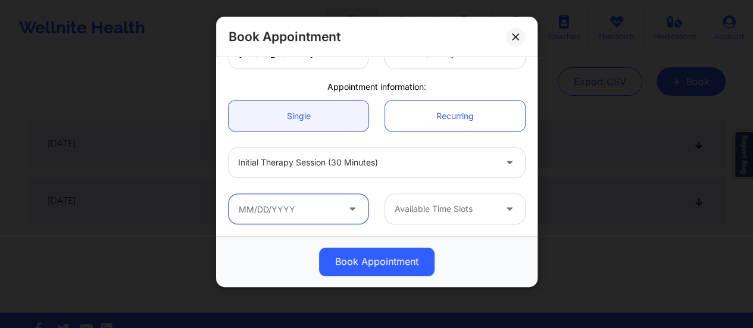
click at [319, 208] on input "text" at bounding box center [299, 209] width 140 height 30
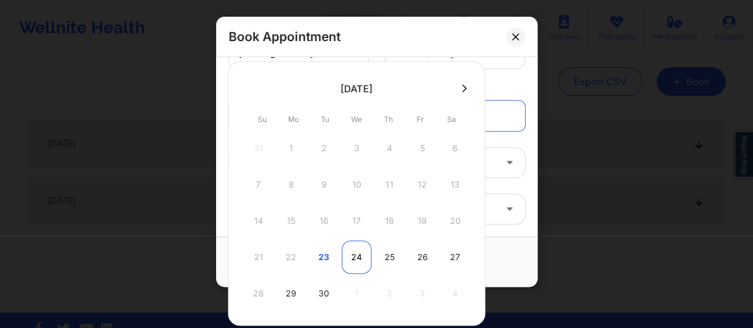
click at [350, 252] on div "24" at bounding box center [357, 257] width 30 height 33
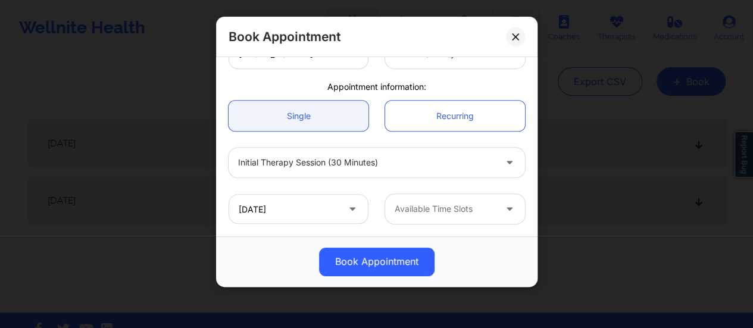
type input "[DATE]"
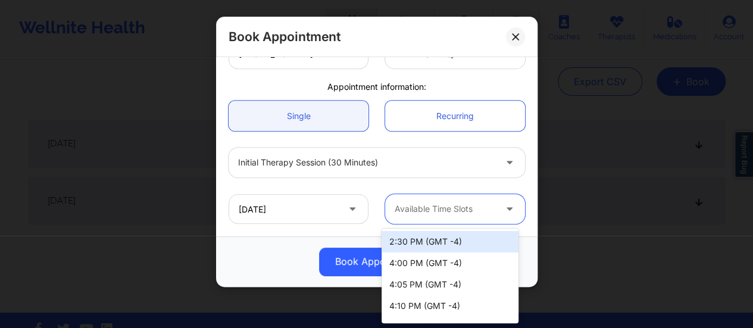
click at [466, 217] on div "Available Time Slots" at bounding box center [440, 209] width 111 height 30
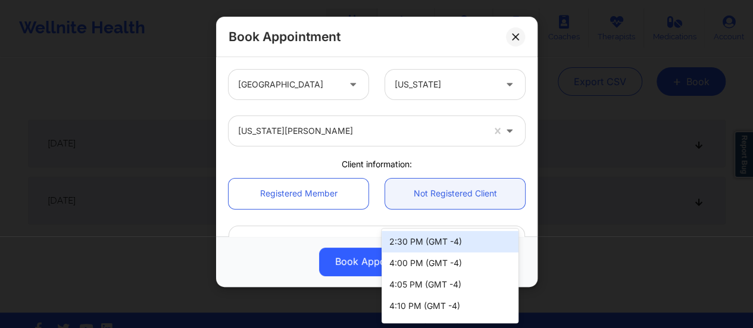
scroll to position [326, 0]
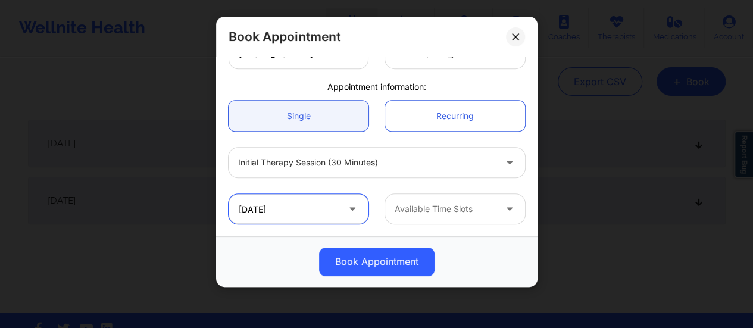
click at [303, 218] on input "[DATE]" at bounding box center [299, 209] width 140 height 30
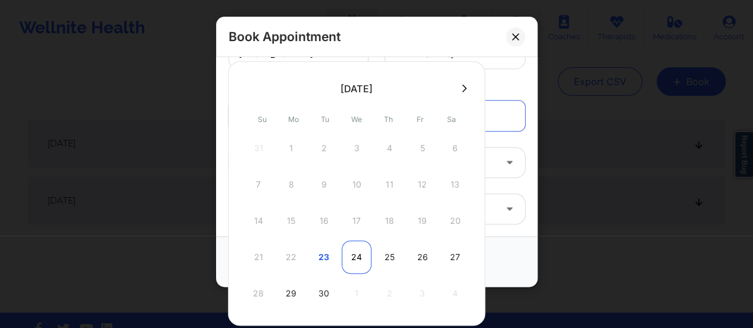
click at [347, 258] on div "24" at bounding box center [357, 257] width 30 height 33
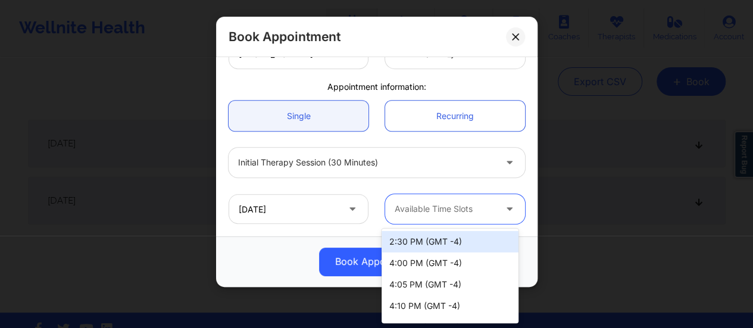
click at [454, 211] on div at bounding box center [445, 209] width 101 height 14
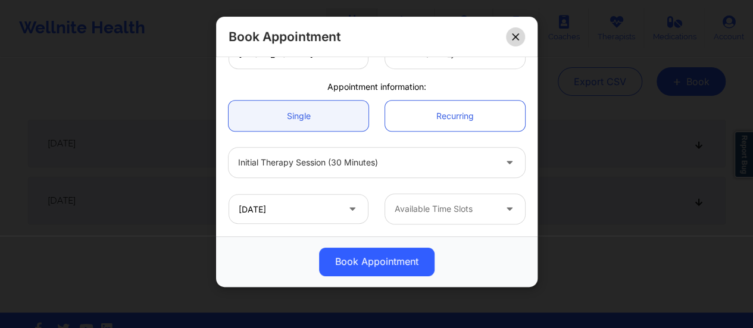
click at [517, 40] on icon at bounding box center [515, 36] width 7 height 7
